Goal: Information Seeking & Learning: Learn about a topic

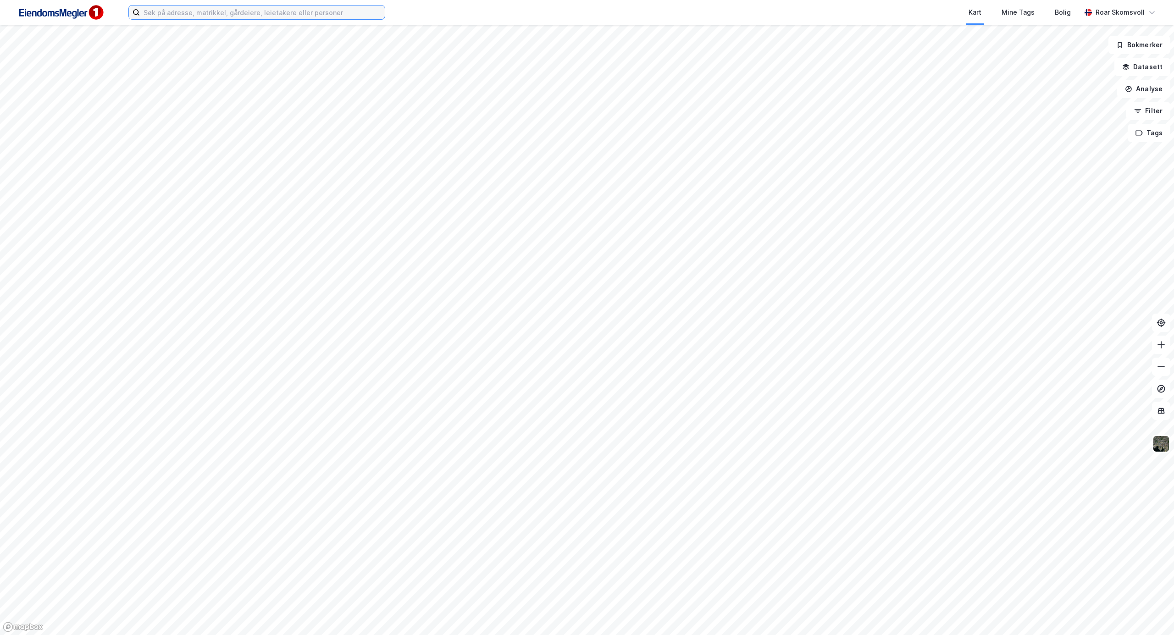
click at [219, 11] on input at bounding box center [262, 13] width 245 height 14
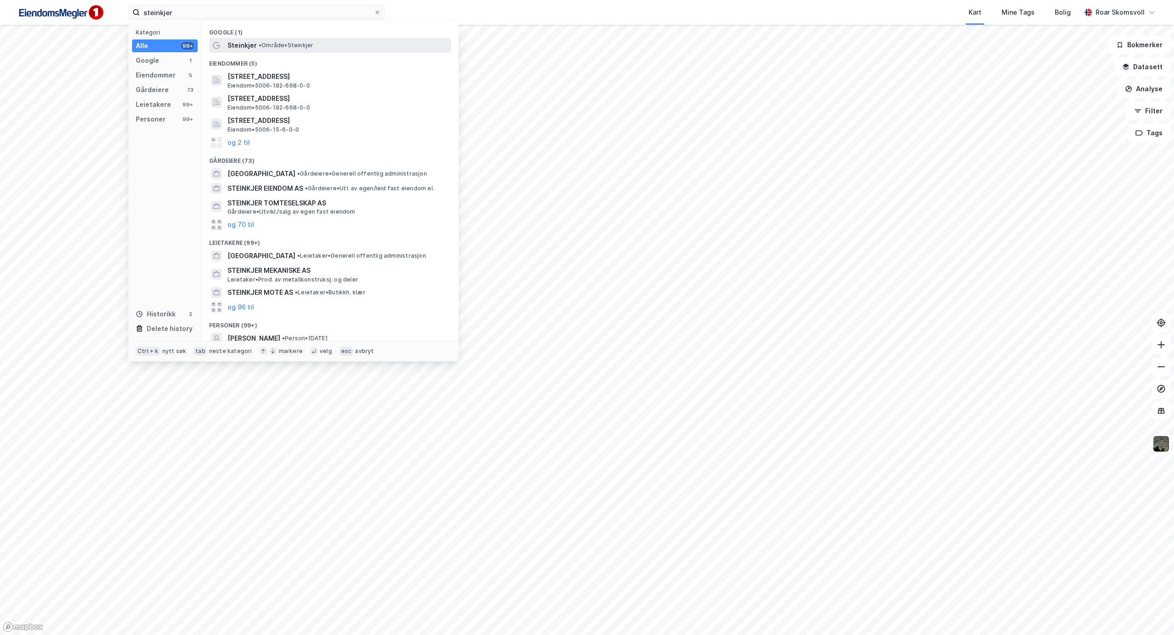
click at [274, 42] on span "• Område • [GEOGRAPHIC_DATA]" at bounding box center [286, 45] width 55 height 7
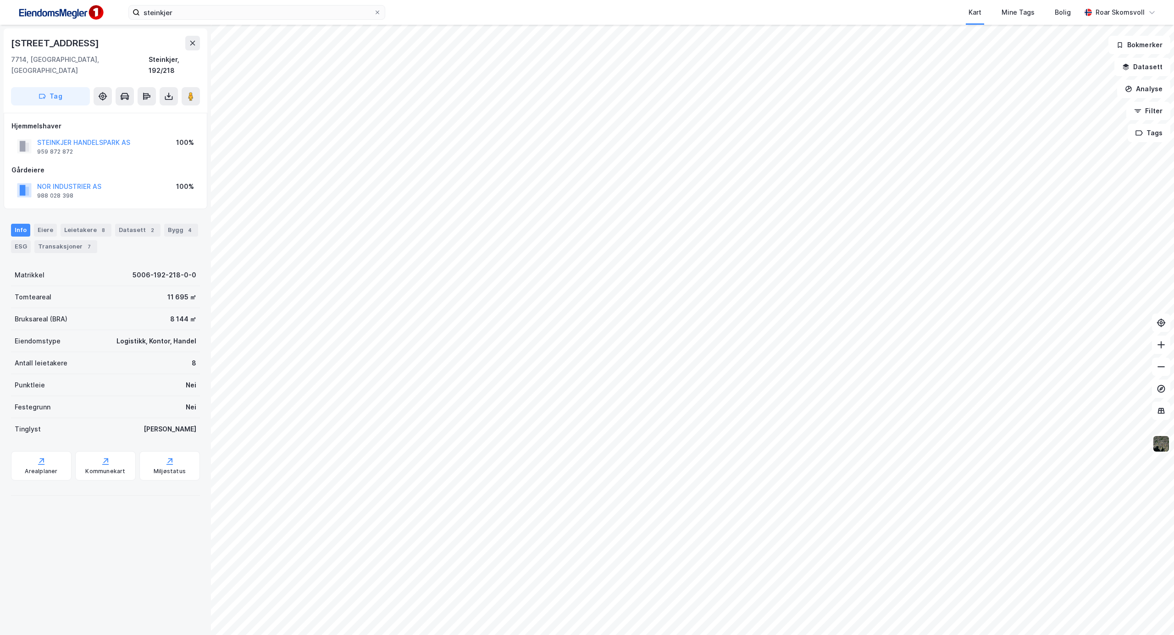
click at [85, 121] on div "Hjemmelshaver" at bounding box center [105, 126] width 188 height 11
drag, startPoint x: 151, startPoint y: 130, endPoint x: 39, endPoint y: 131, distance: 112.3
click at [39, 135] on div "STEINKJER HANDELSPARK AS 959 872 872 100%" at bounding box center [105, 146] width 188 height 22
drag, startPoint x: 127, startPoint y: 174, endPoint x: 37, endPoint y: 172, distance: 89.9
click at [37, 179] on div "NOR INDUSTRIER AS 988 028 398 100%" at bounding box center [105, 190] width 188 height 22
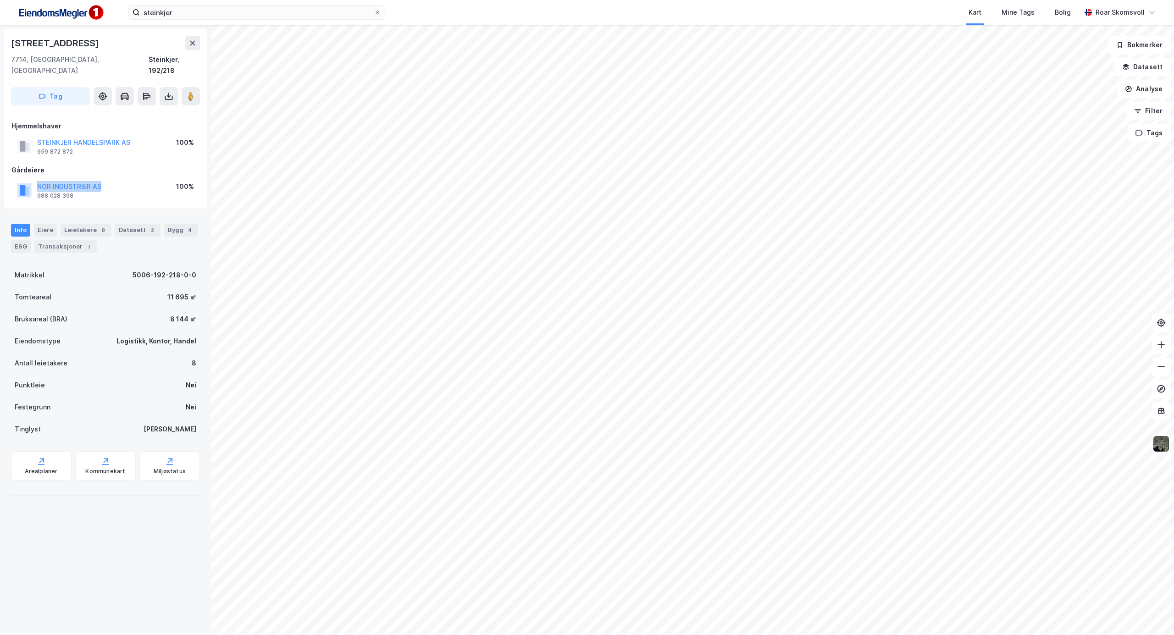
copy button "NOR INDUSTRIER AS"
click at [0, 0] on button "NOR INDUSTRIER AS" at bounding box center [0, 0] width 0 height 0
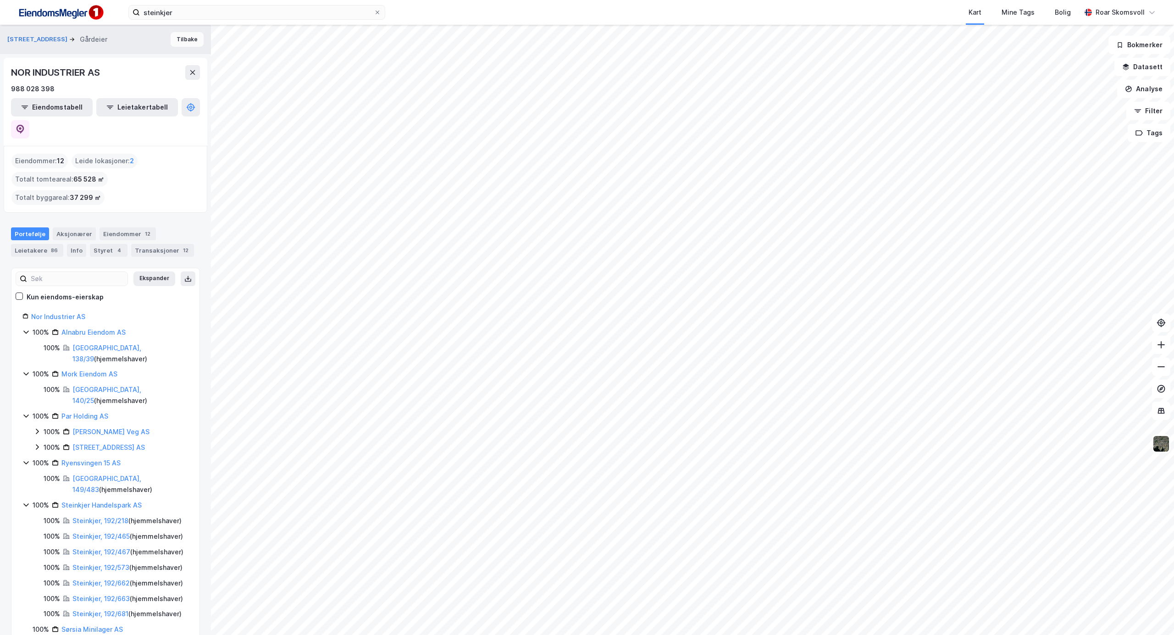
click at [181, 39] on button "Tilbake" at bounding box center [187, 39] width 33 height 15
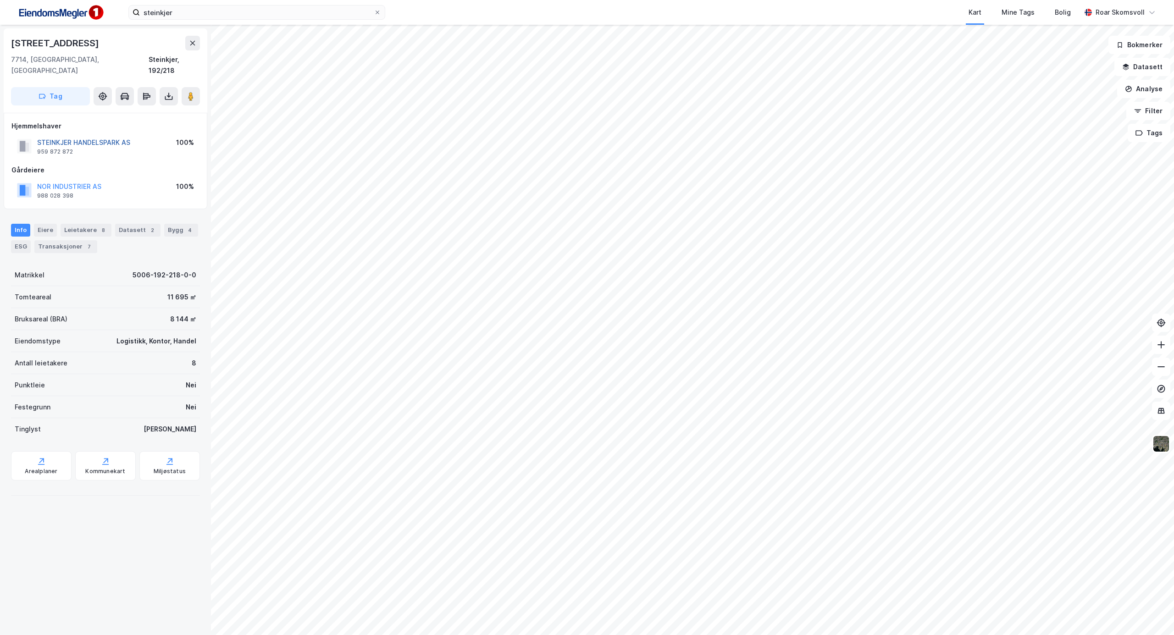
click at [0, 0] on button "STEINKJER HANDELSPARK AS" at bounding box center [0, 0] width 0 height 0
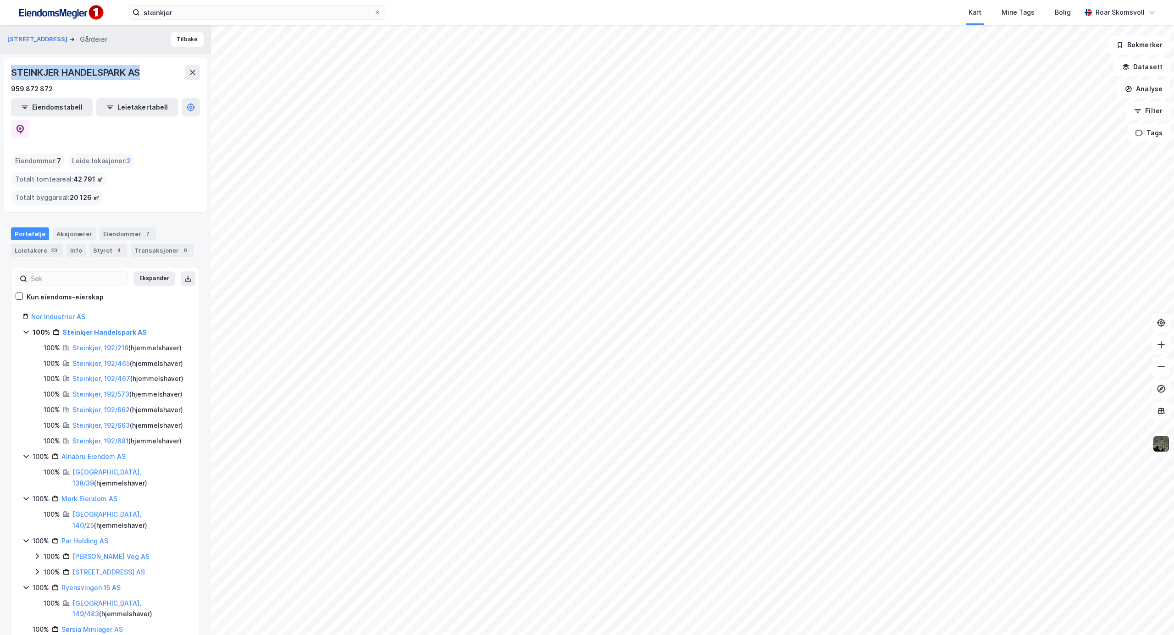
drag, startPoint x: 149, startPoint y: 70, endPoint x: 0, endPoint y: 77, distance: 149.2
click at [0, 77] on div "Sjøfartsgata 14 Gårdeier Tilbake STEINKJER HANDELSPARK AS 959 872 872 Eiendomst…" at bounding box center [105, 330] width 211 height 610
copy div "STEINKJER HANDELSPARK AS"
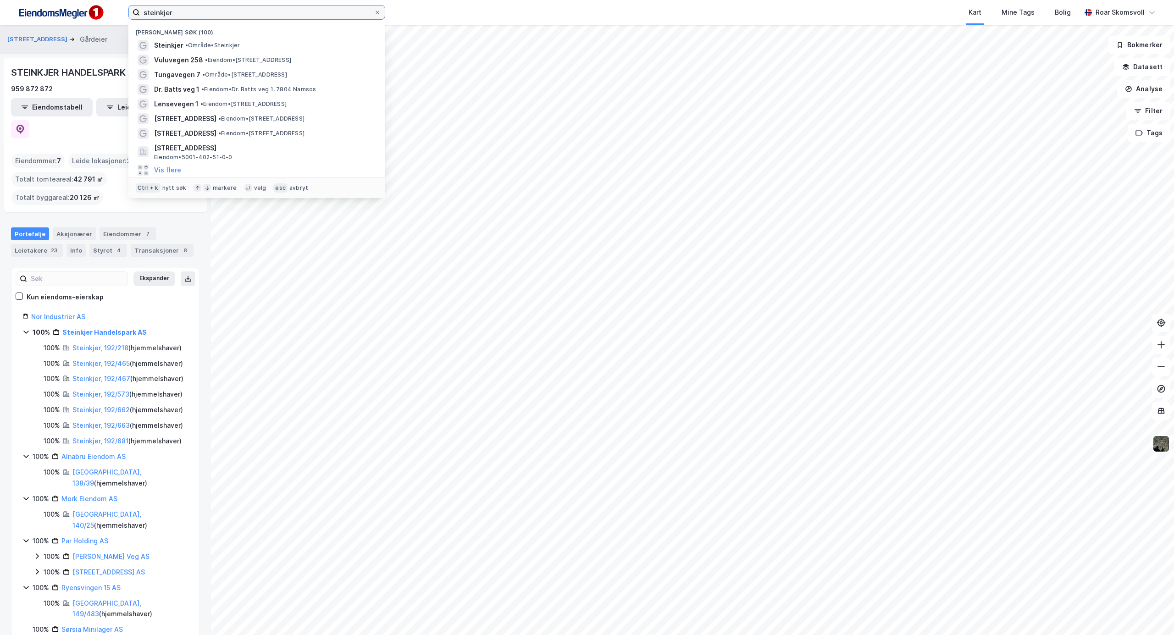
drag, startPoint x: 180, startPoint y: 10, endPoint x: 0, endPoint y: 6, distance: 179.8
click at [0, 6] on div "steinkjer Nylige søk (100) Steinkjer • Område • Steinkjer Vuluvegen 258 • Eiend…" at bounding box center [587, 12] width 1174 height 25
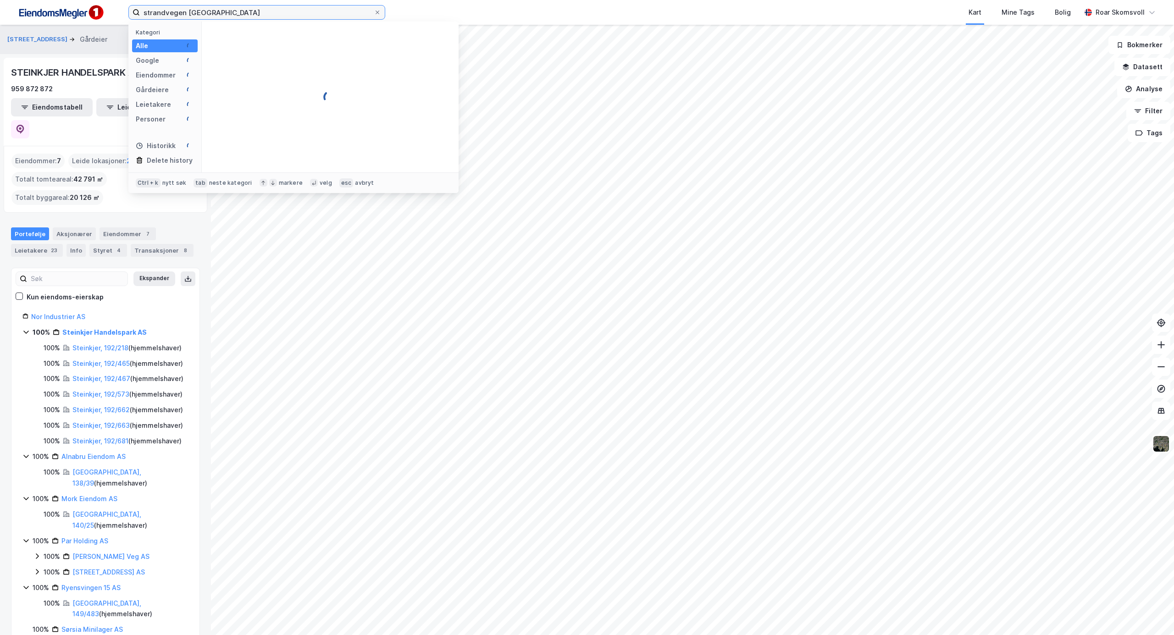
type input "strandvegen [GEOGRAPHIC_DATA]"
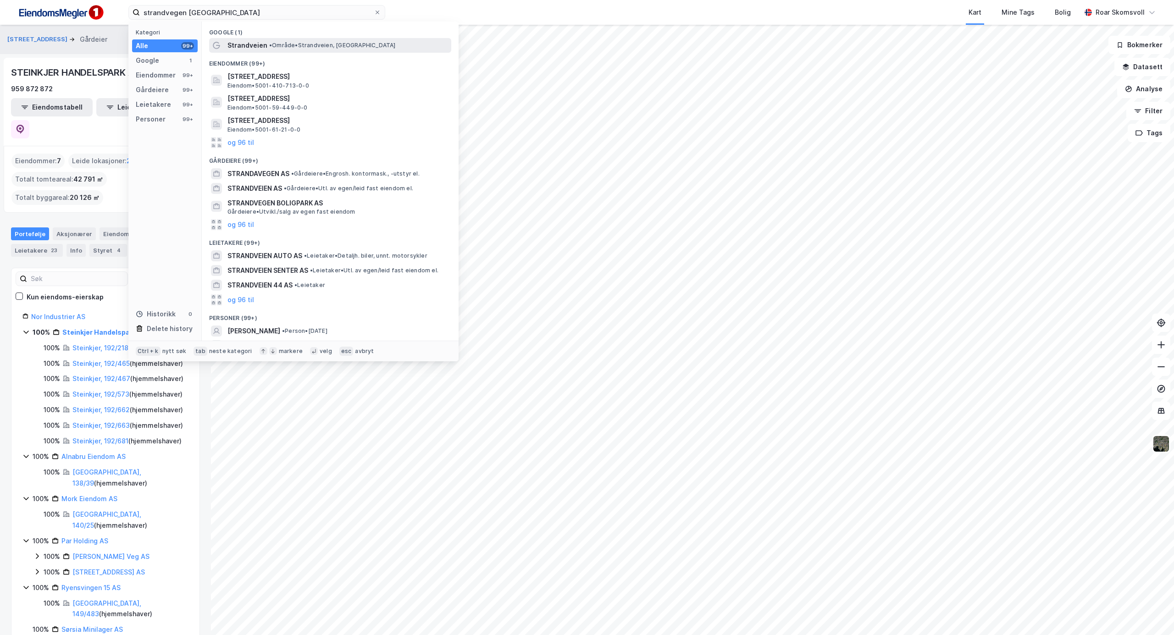
click at [265, 44] on span "Strandveien" at bounding box center [247, 45] width 40 height 11
